Goal: Navigation & Orientation: Find specific page/section

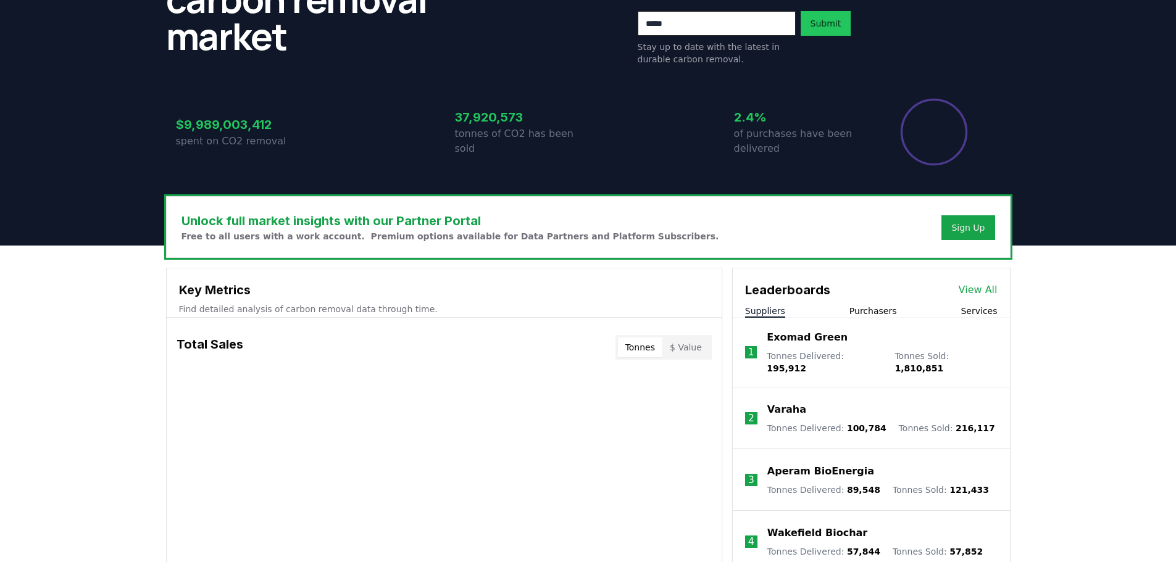
scroll to position [247, 0]
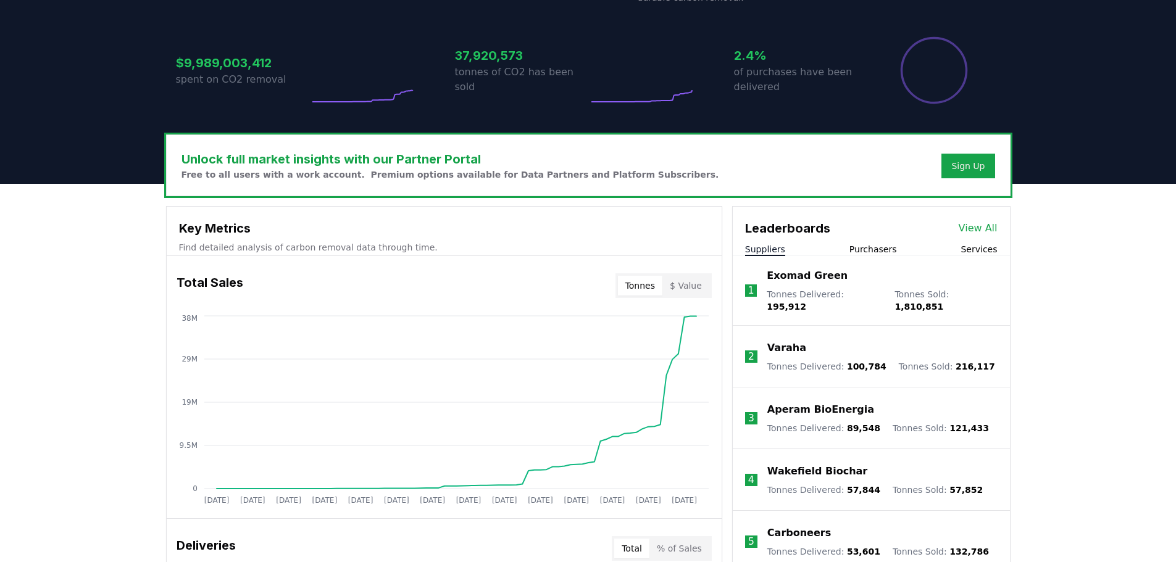
drag, startPoint x: 846, startPoint y: 285, endPoint x: 768, endPoint y: 276, distance: 78.3
click at [786, 281] on p "Exomad Green" at bounding box center [807, 276] width 81 height 15
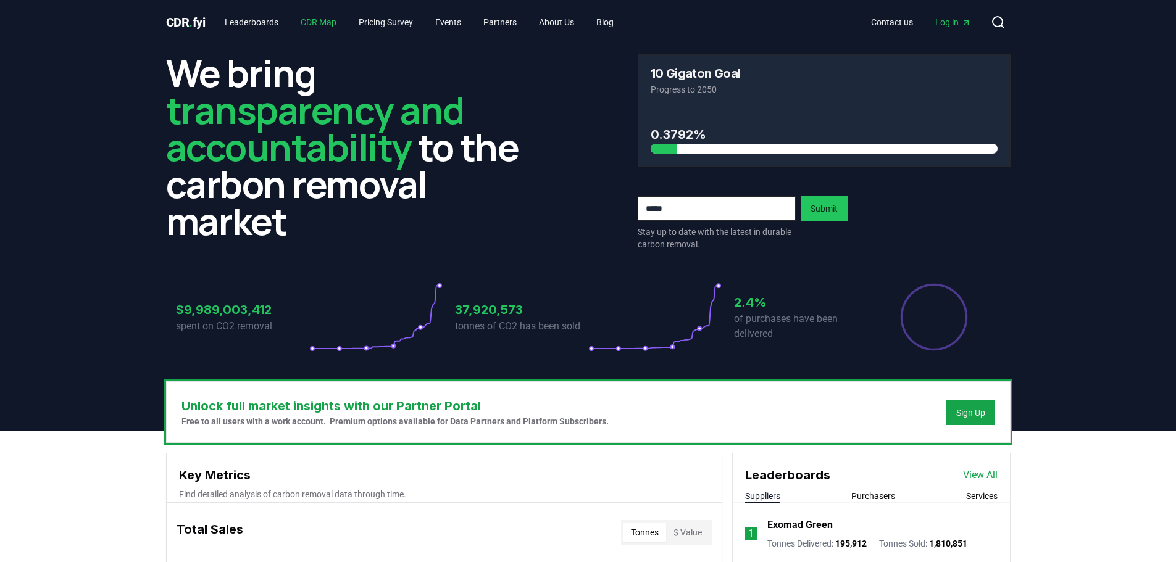
click at [321, 20] on link "CDR Map" at bounding box center [319, 22] width 56 height 22
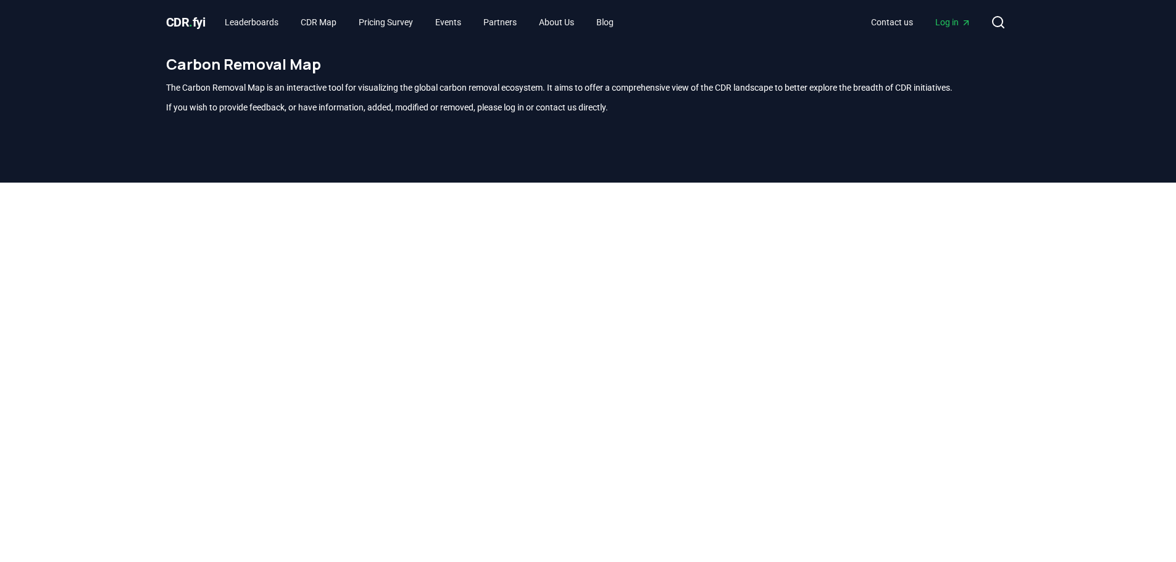
scroll to position [363, 0]
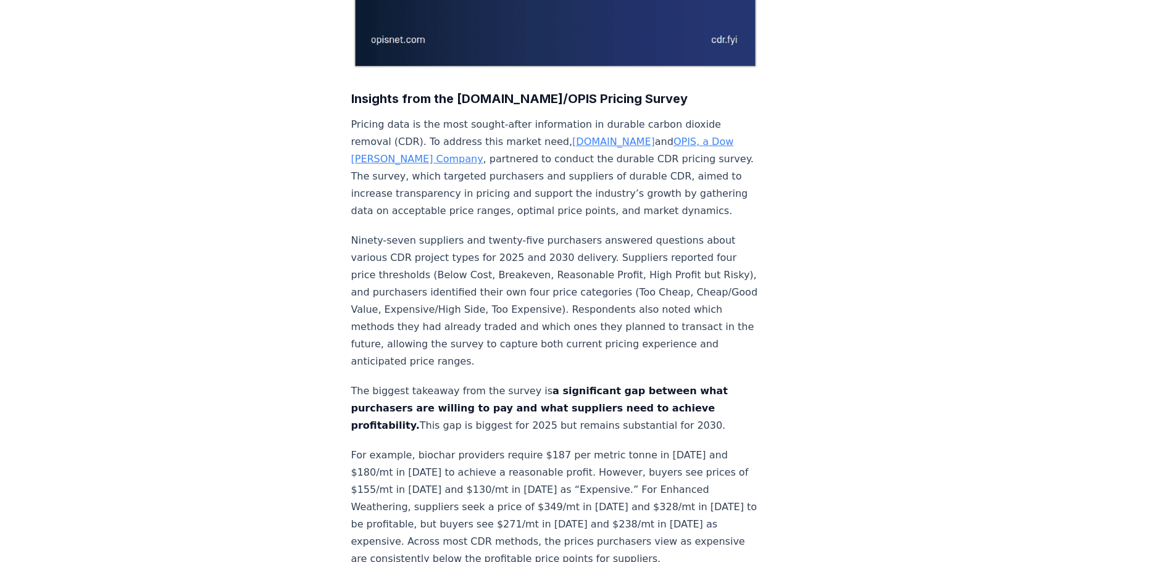
scroll to position [802, 0]
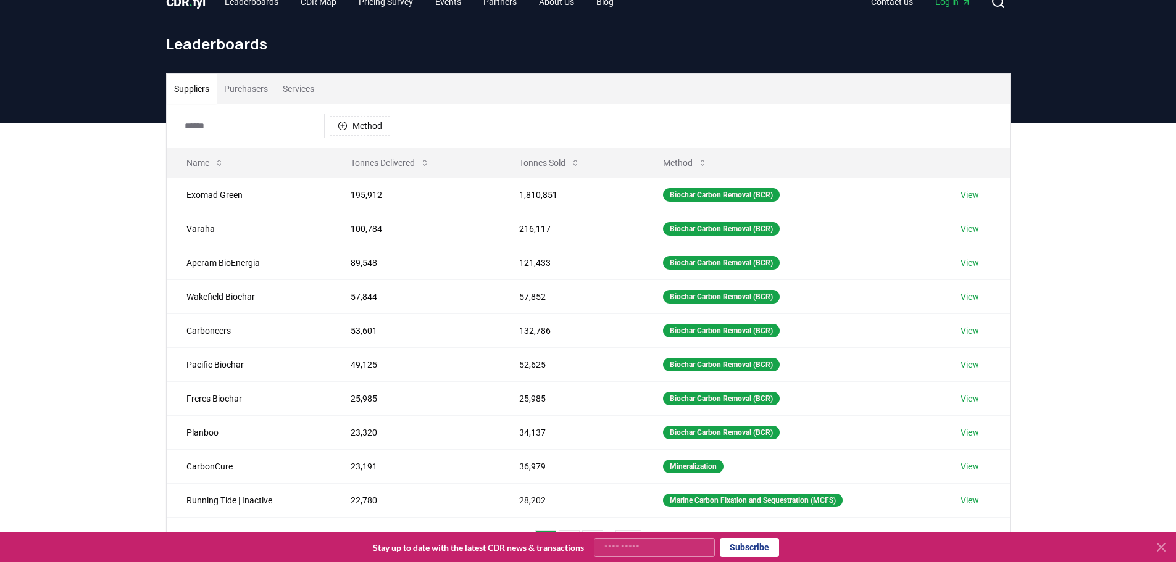
scroll to position [144, 0]
